Goal: Task Accomplishment & Management: Manage account settings

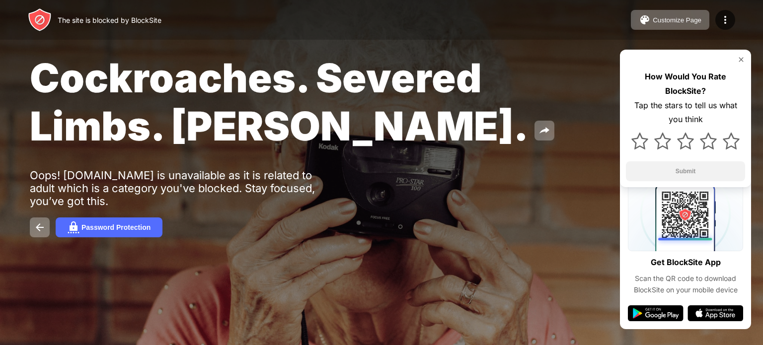
drag, startPoint x: 0, startPoint y: 0, endPoint x: 273, endPoint y: 219, distance: 350.2
click at [273, 219] on div "Password Protection" at bounding box center [381, 228] width 703 height 20
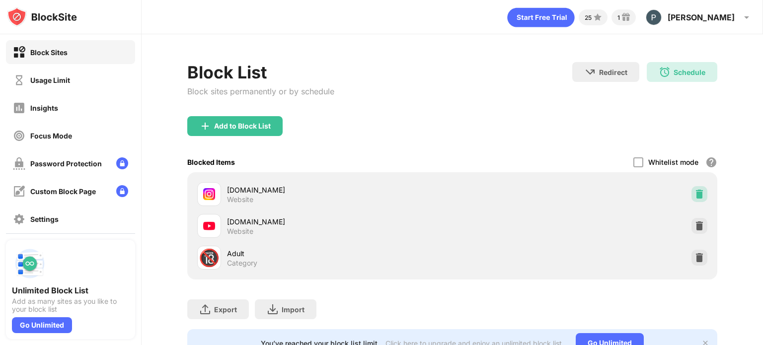
click at [694, 194] on img at bounding box center [699, 194] width 10 height 10
